Goal: Transaction & Acquisition: Obtain resource

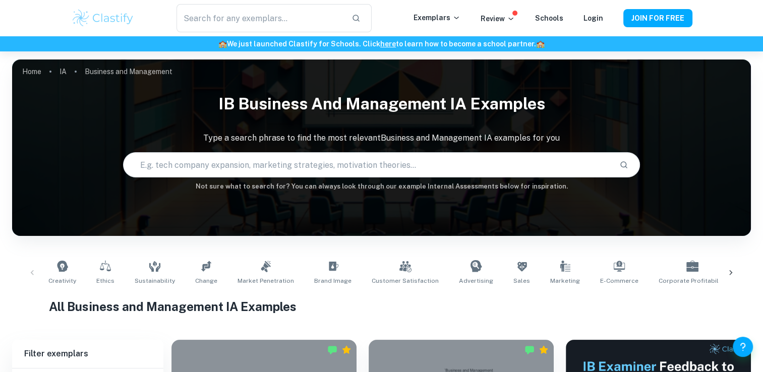
scroll to position [343, 0]
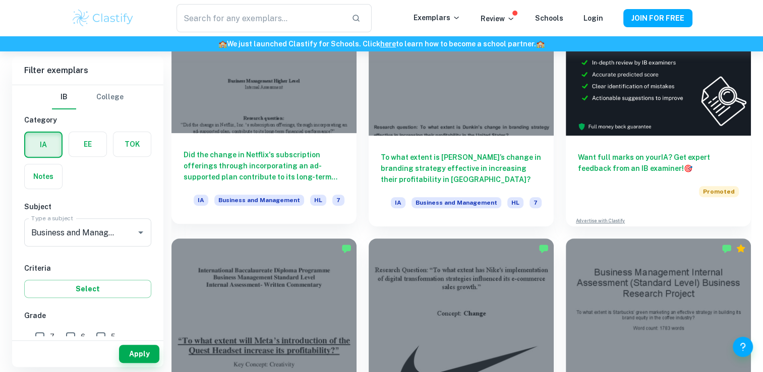
click at [305, 126] on div at bounding box center [263, 63] width 185 height 139
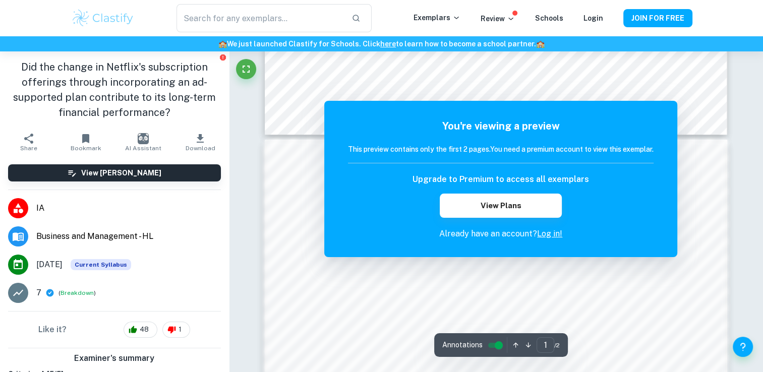
scroll to position [678, 0]
click at [553, 231] on link "Log in!" at bounding box center [549, 234] width 25 height 10
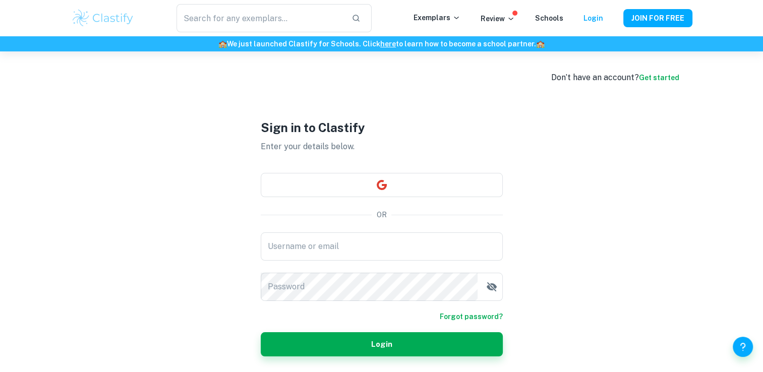
click at [666, 82] on link "Get started" at bounding box center [659, 78] width 40 height 8
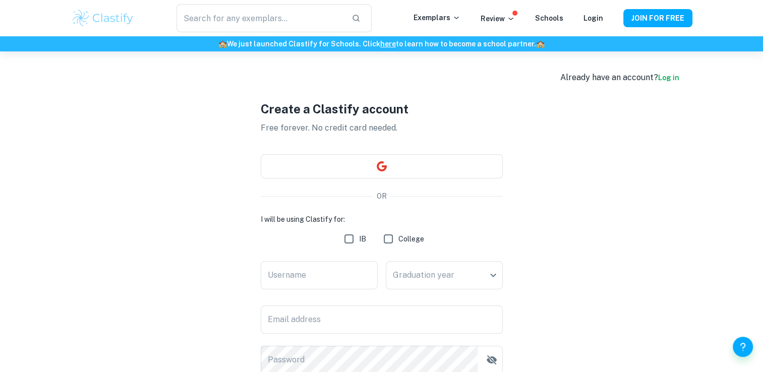
click at [666, 82] on link "Log in" at bounding box center [668, 78] width 21 height 8
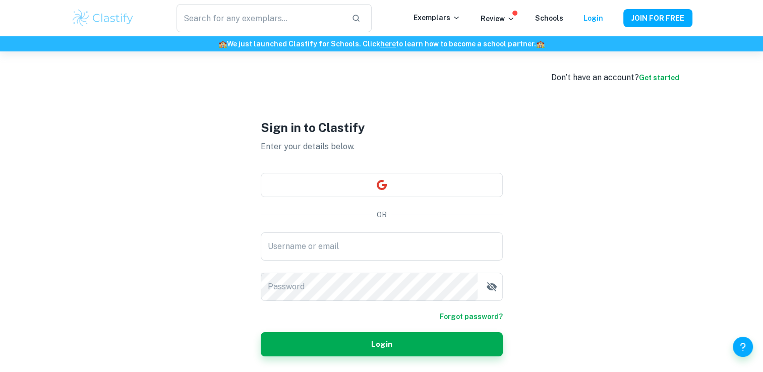
click at [666, 82] on link "Get started" at bounding box center [659, 78] width 40 height 8
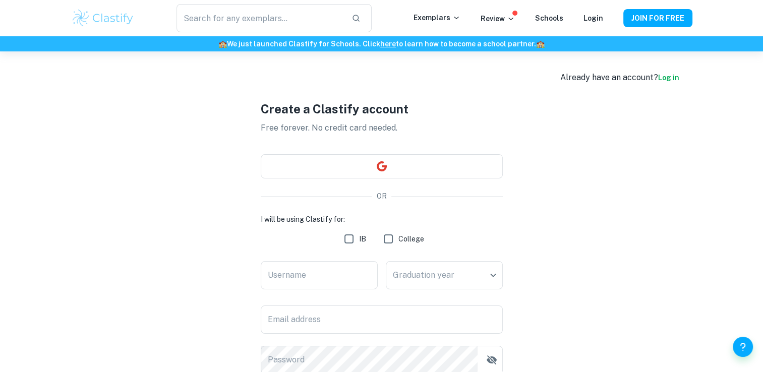
click at [347, 235] on input "IB" at bounding box center [349, 239] width 20 height 20
checkbox input "true"
click at [343, 282] on input "Username" at bounding box center [319, 275] width 117 height 28
